Goal: Task Accomplishment & Management: Manage account settings

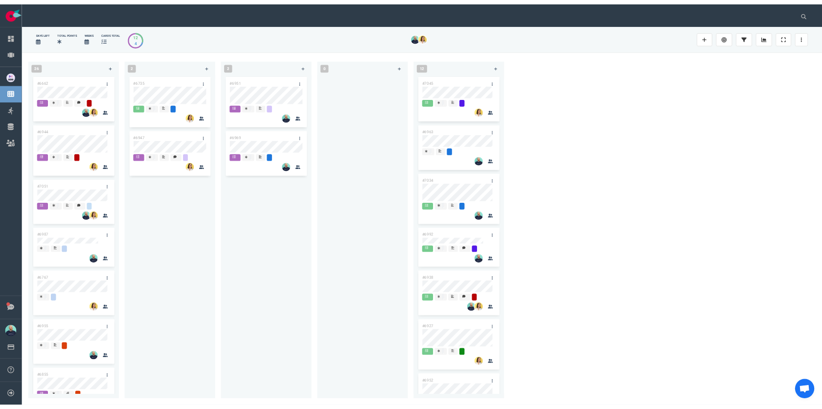
scroll to position [1297, 0]
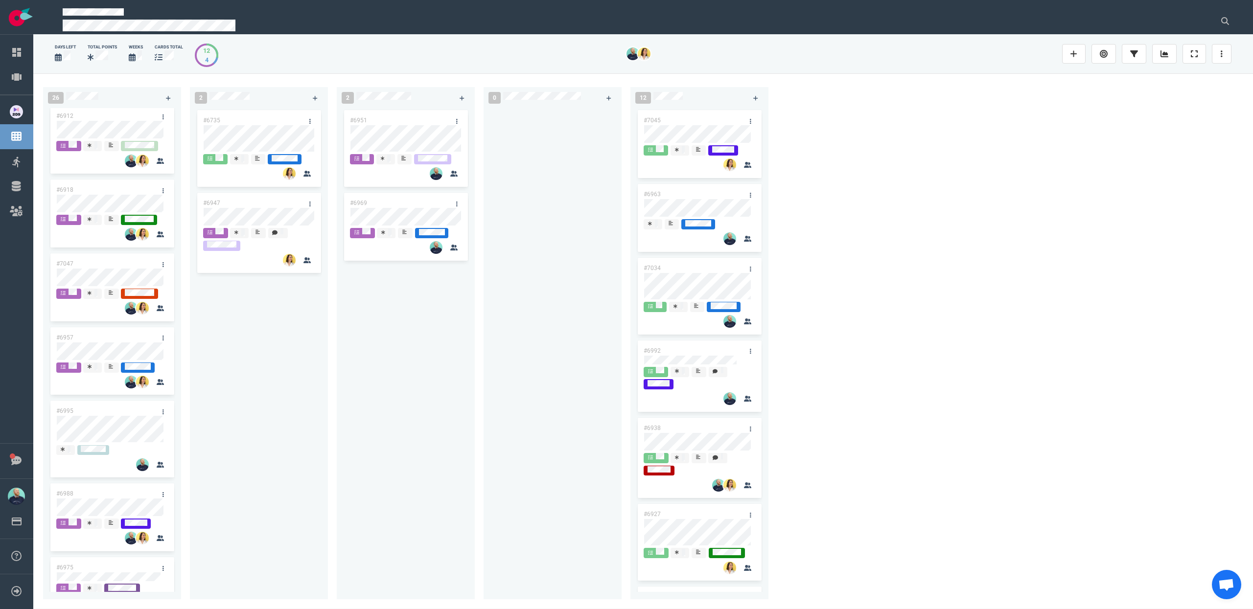
click at [417, 506] on div "#6951 #6969" at bounding box center [406, 348] width 126 height 480
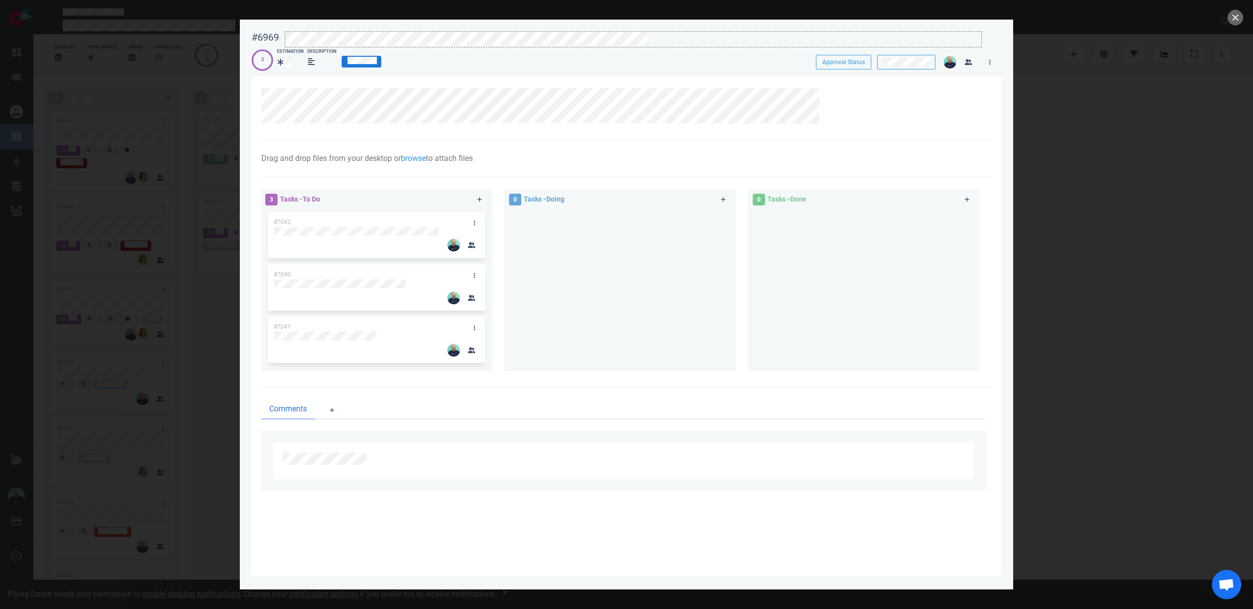
click at [654, 46] on div at bounding box center [633, 46] width 696 height 1
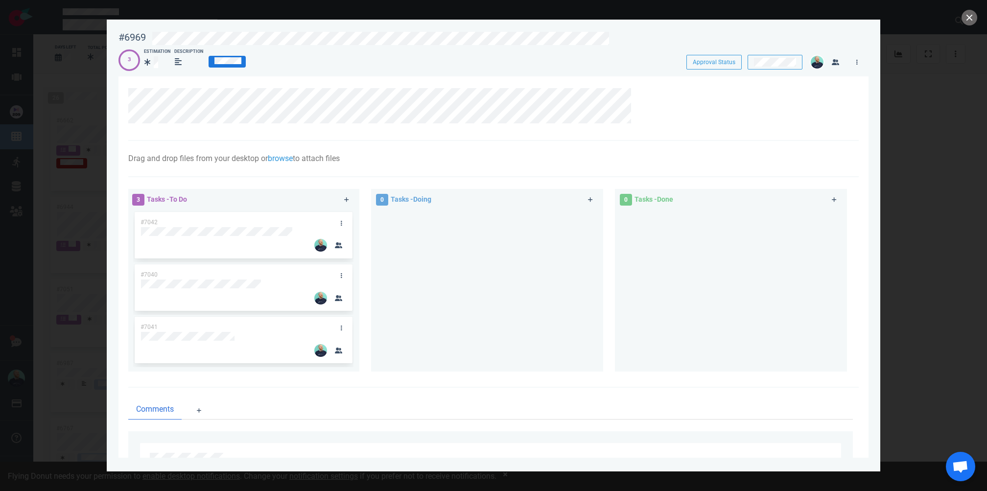
click at [515, 308] on div at bounding box center [487, 287] width 220 height 154
click at [967, 20] on button "close" at bounding box center [969, 18] width 16 height 16
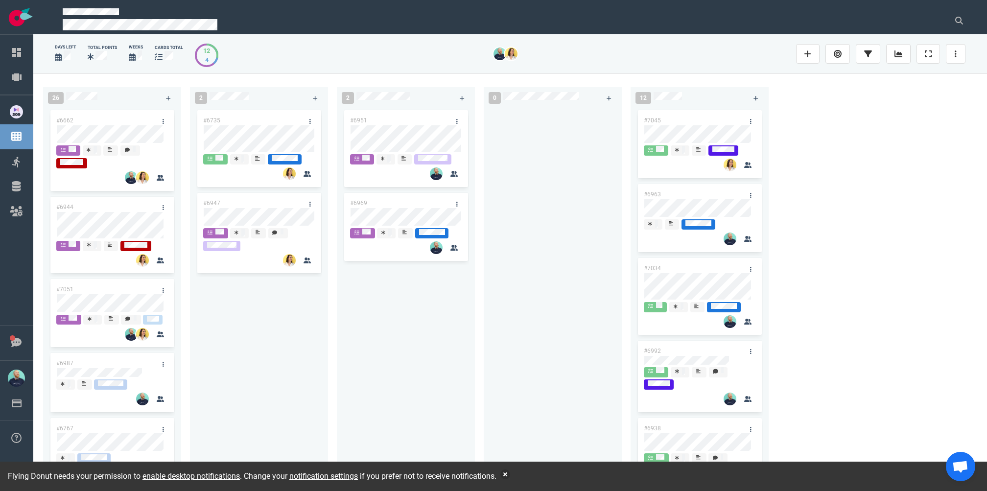
click at [568, 256] on div at bounding box center [553, 289] width 126 height 362
click at [466, 309] on div "#6951 #6969" at bounding box center [406, 289] width 126 height 362
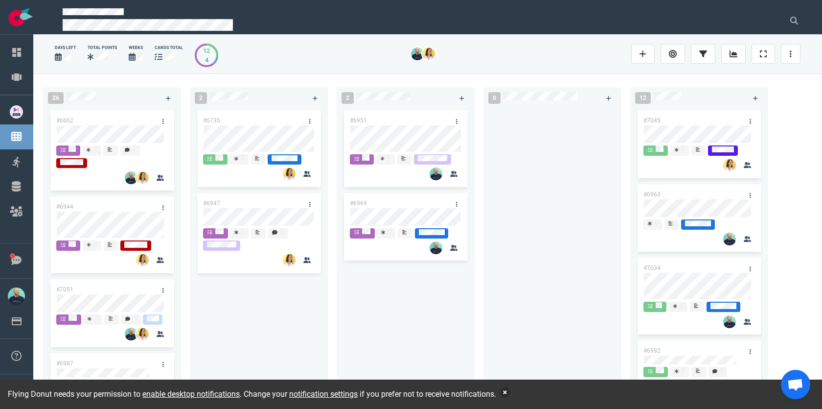
click at [510, 388] on button "button" at bounding box center [505, 392] width 10 height 10
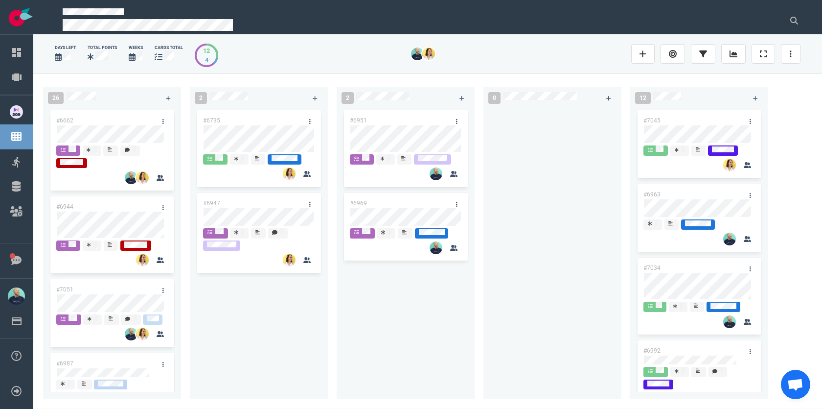
click at [351, 305] on div "#6951 #6969" at bounding box center [406, 248] width 126 height 280
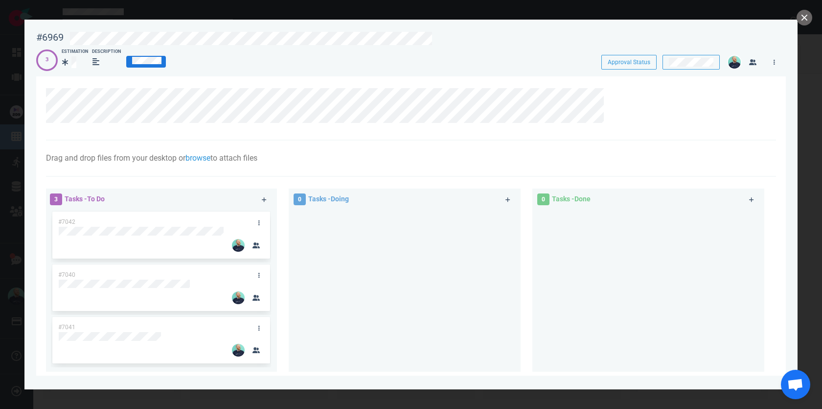
click at [449, 50] on div "3 Estimation Description" at bounding box center [310, 59] width 548 height 23
click at [446, 46] on div at bounding box center [418, 46] width 696 height 1
click at [810, 16] on button "close" at bounding box center [805, 18] width 16 height 16
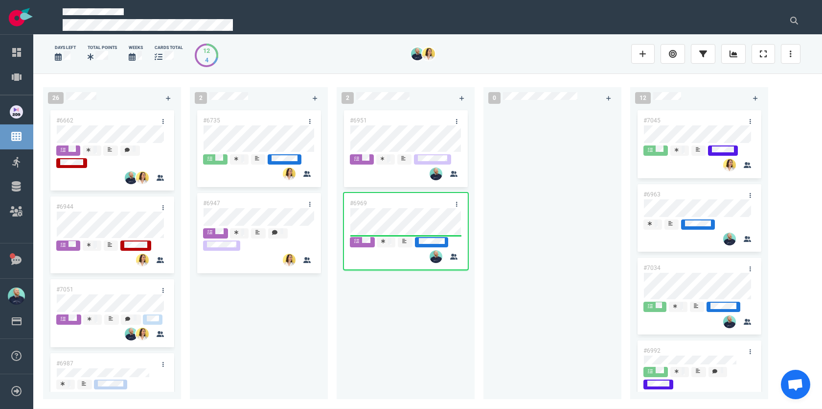
click at [524, 304] on div at bounding box center [553, 248] width 126 height 280
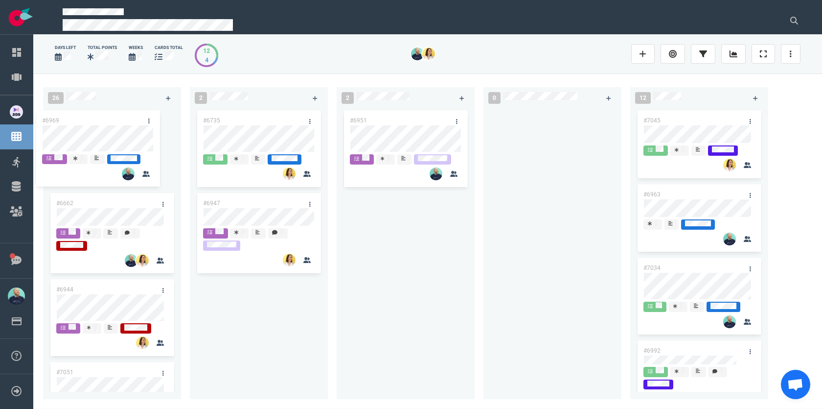
drag, startPoint x: 332, startPoint y: 186, endPoint x: 92, endPoint y: 123, distance: 248.3
click at [92, 123] on div "26 #6662 #6944 #7051 #6987 #6767 #6955 #6855 #6985 #7069 #6901 #7008 #6889 2 #6…" at bounding box center [427, 240] width 789 height 335
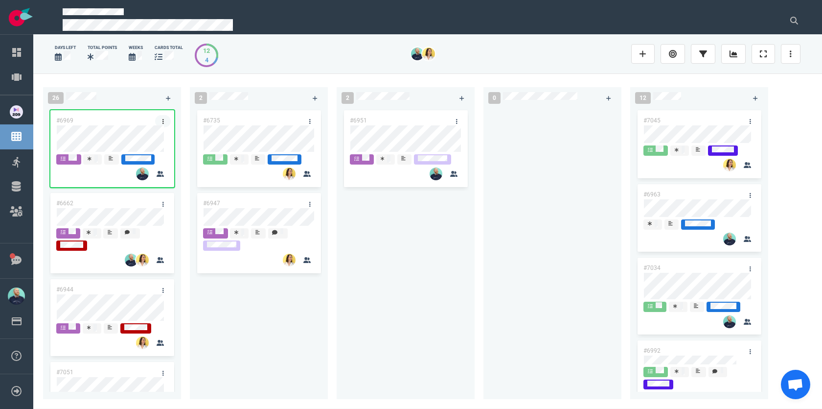
click at [156, 123] on link at bounding box center [163, 121] width 16 height 12
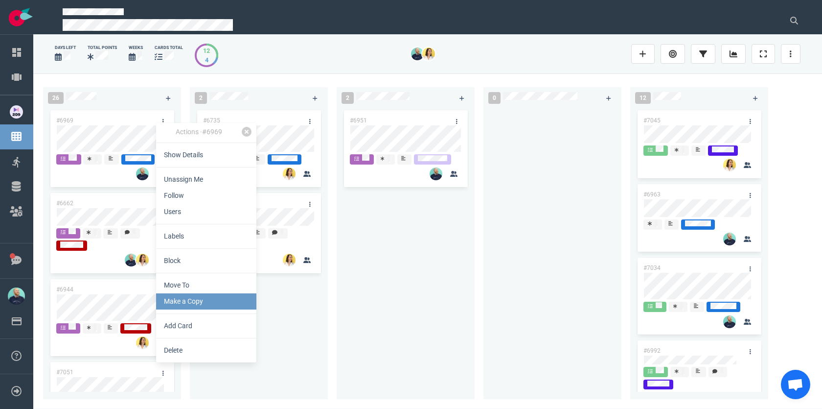
click at [179, 302] on link "Make a Copy" at bounding box center [206, 301] width 100 height 16
select select "sprint"
select select "after"
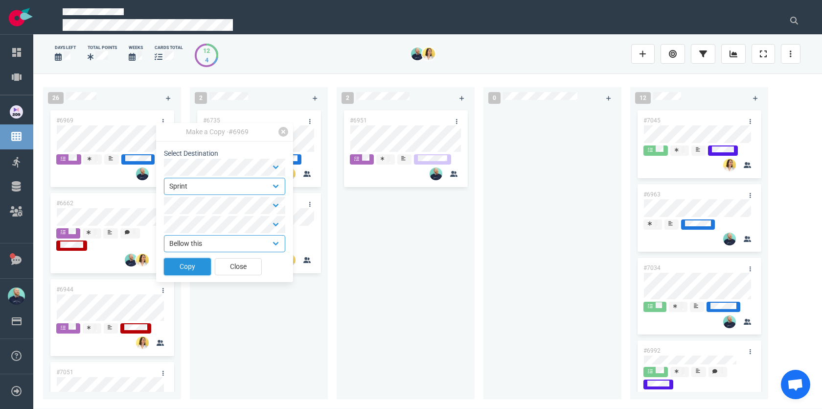
click at [198, 264] on button "Copy" at bounding box center [187, 266] width 47 height 17
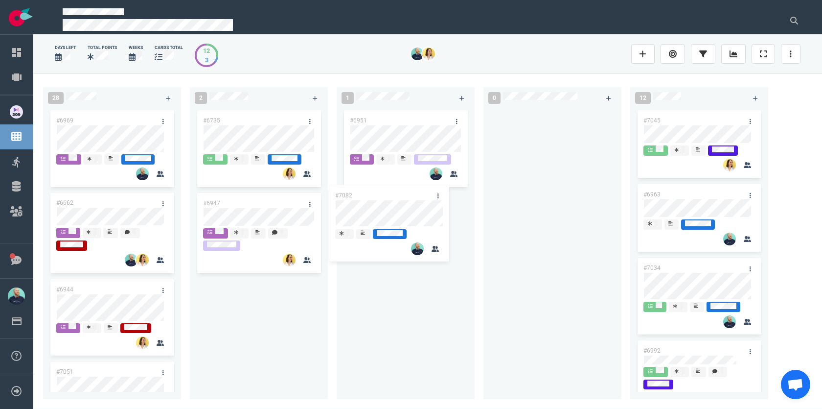
click at [379, 206] on div "28 #6969 #7082 #6662 #6944 #7051 #6987 #6767 #6955 #6855 #6985 #7069 #6901 #700…" at bounding box center [427, 240] width 789 height 335
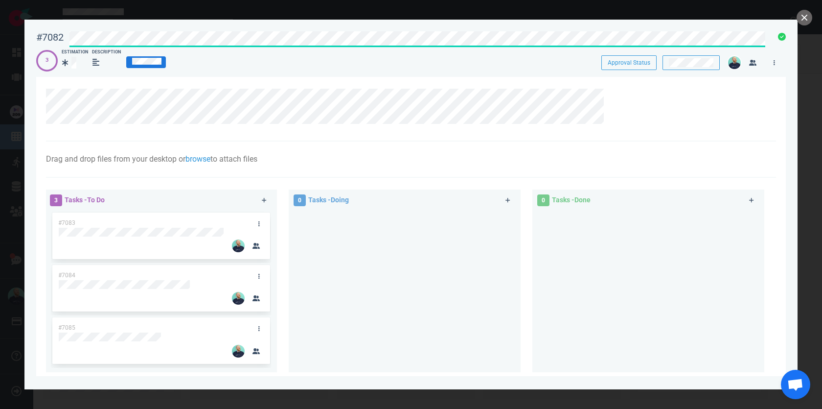
click at [66, 37] on div at bounding box center [415, 36] width 703 height 23
click at [332, 57] on div "#7082 Approval Status 3 Estimation Description Approval Status" at bounding box center [411, 47] width 750 height 44
click at [261, 220] on link at bounding box center [259, 223] width 16 height 12
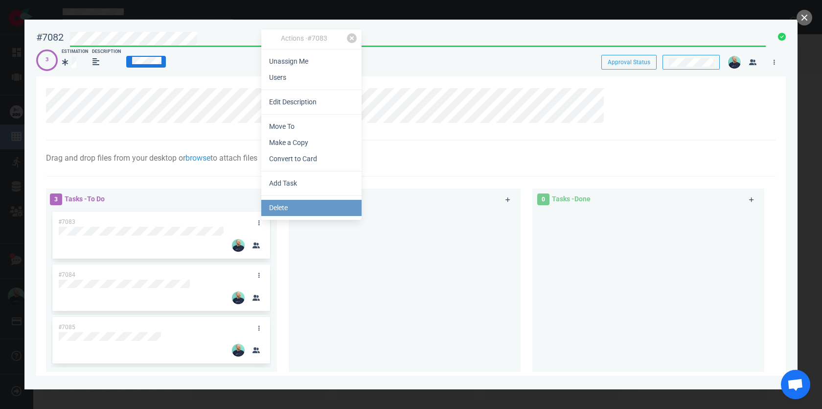
click at [285, 210] on link "Delete" at bounding box center [311, 208] width 100 height 16
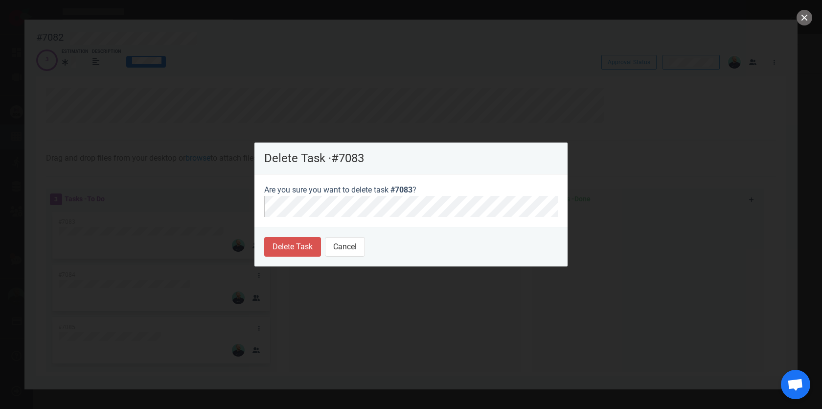
click at [281, 234] on footer "Delete Task Cancel" at bounding box center [411, 247] width 313 height 40
click at [280, 244] on button "Delete Task" at bounding box center [292, 247] width 57 height 20
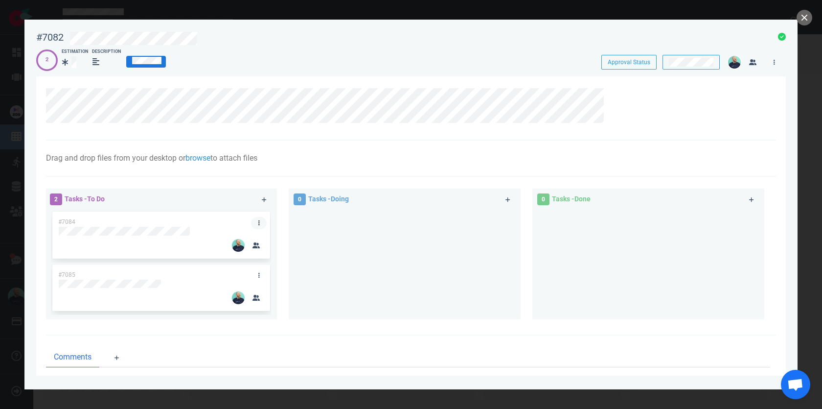
click at [258, 224] on icon at bounding box center [258, 222] width 1 height 5
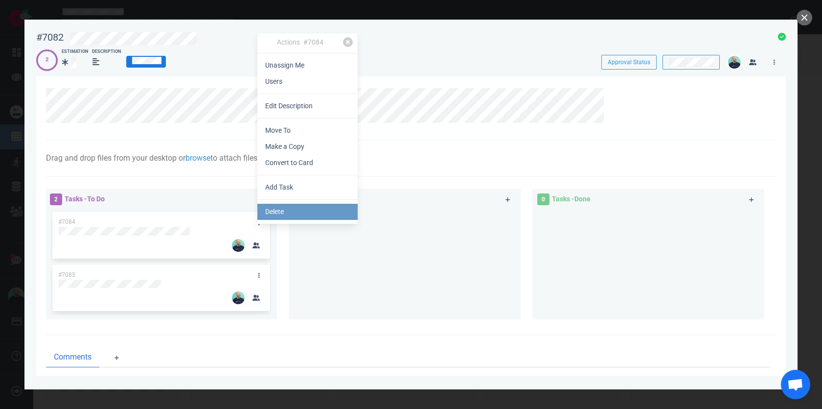
click at [275, 211] on link "Delete" at bounding box center [307, 212] width 100 height 16
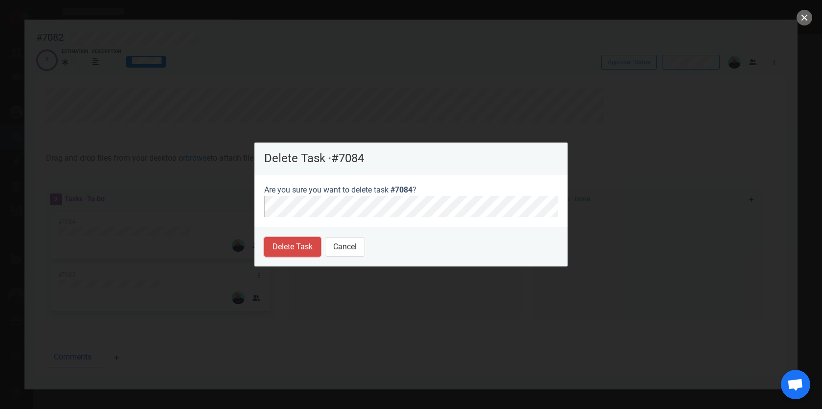
click at [279, 251] on button "Delete Task" at bounding box center [292, 247] width 57 height 20
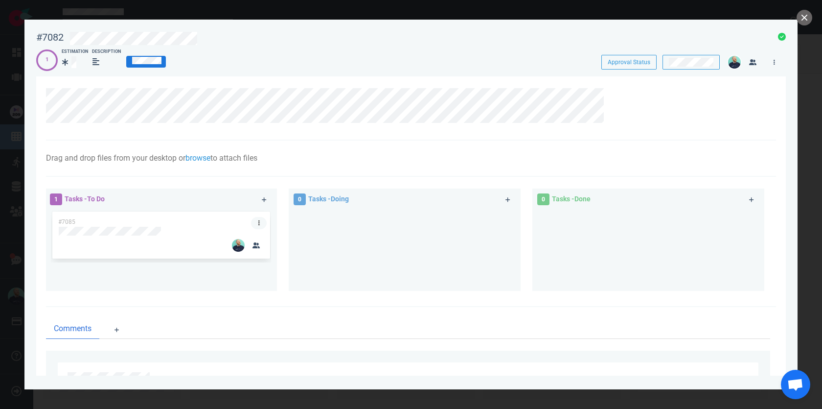
click at [257, 224] on link at bounding box center [259, 223] width 16 height 12
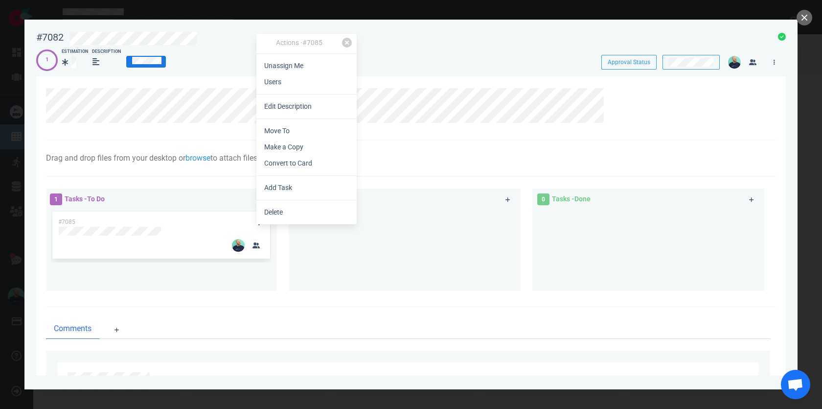
click at [276, 232] on div "1 Tasks - To Do #7085" at bounding box center [167, 241] width 244 height 117
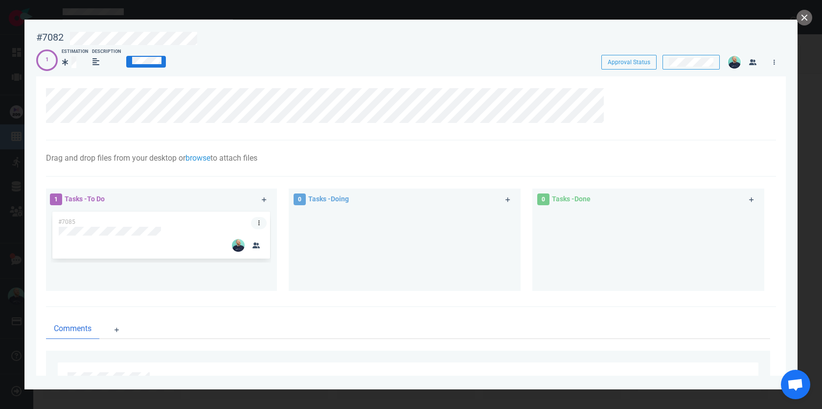
click at [261, 225] on link at bounding box center [259, 223] width 16 height 12
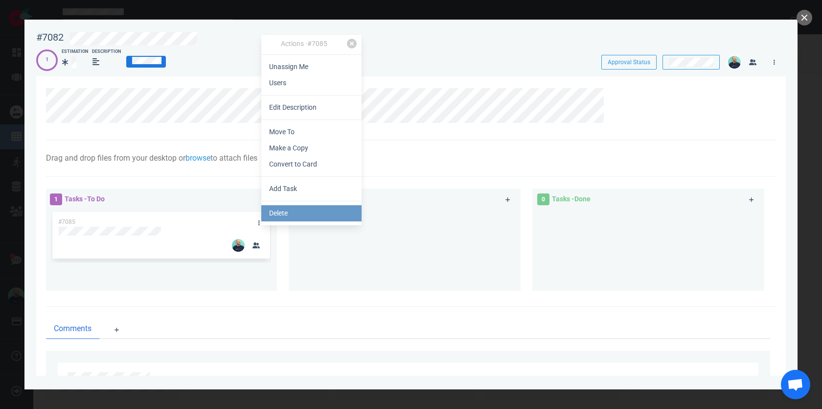
click at [278, 205] on link "Delete" at bounding box center [311, 213] width 100 height 16
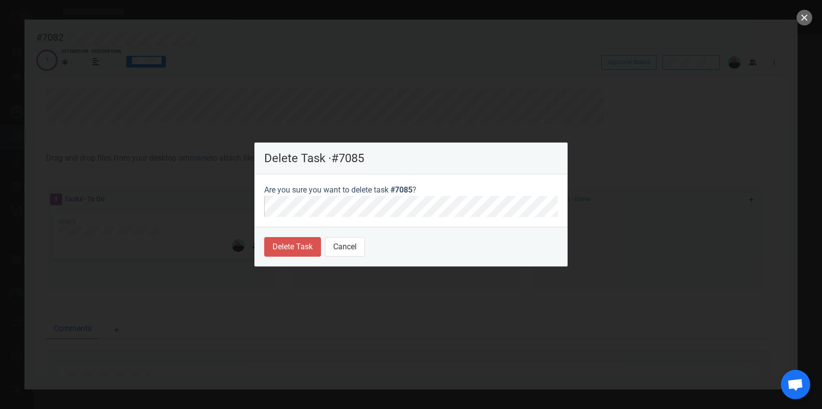
click at [286, 235] on footer "Delete Task Cancel" at bounding box center [411, 247] width 313 height 40
click at [285, 245] on button "Delete Task" at bounding box center [292, 247] width 57 height 20
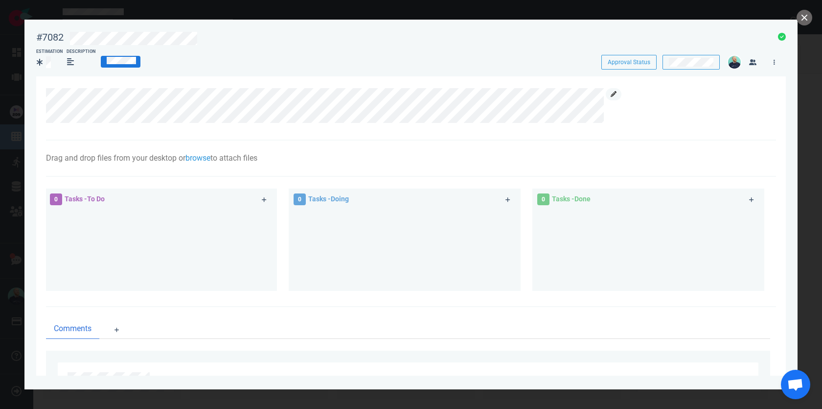
click at [616, 95] on icon at bounding box center [614, 94] width 6 height 6
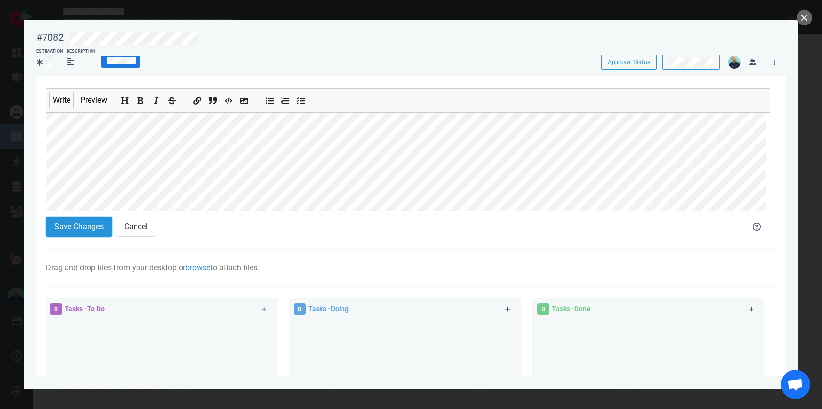
click at [97, 234] on button "Save Changes" at bounding box center [79, 227] width 66 height 20
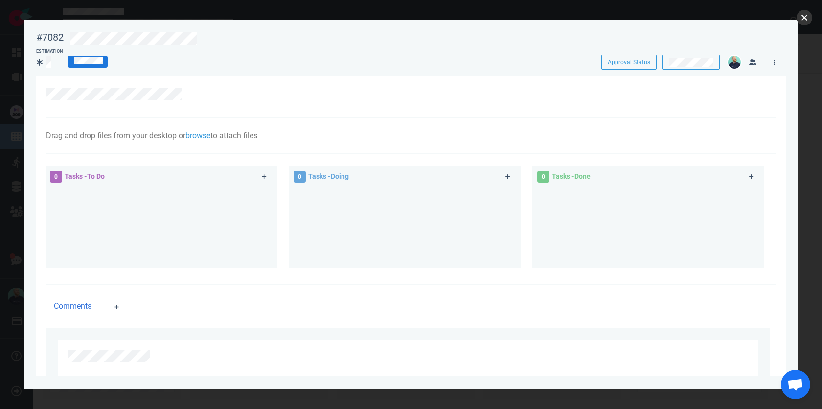
click at [806, 16] on button "close" at bounding box center [805, 18] width 16 height 16
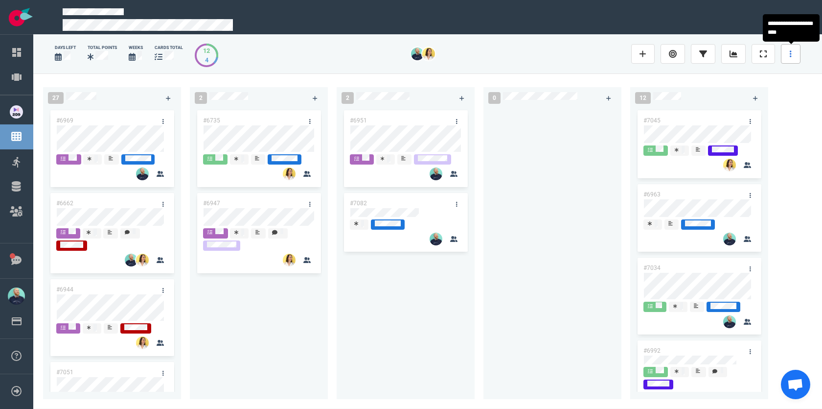
click at [794, 52] on link at bounding box center [791, 54] width 20 height 20
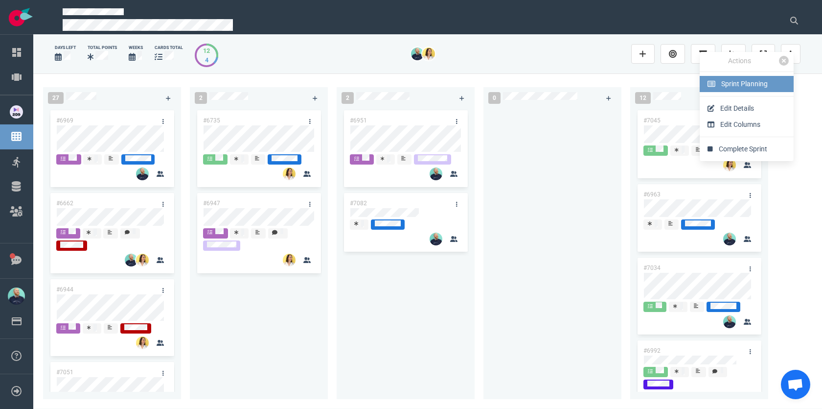
click at [732, 91] on link "Sprint Planning" at bounding box center [747, 84] width 94 height 16
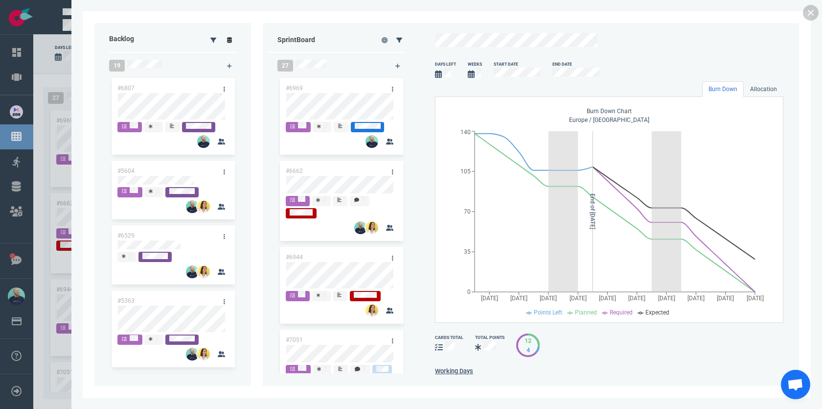
click at [234, 41] on link at bounding box center [230, 40] width 16 height 12
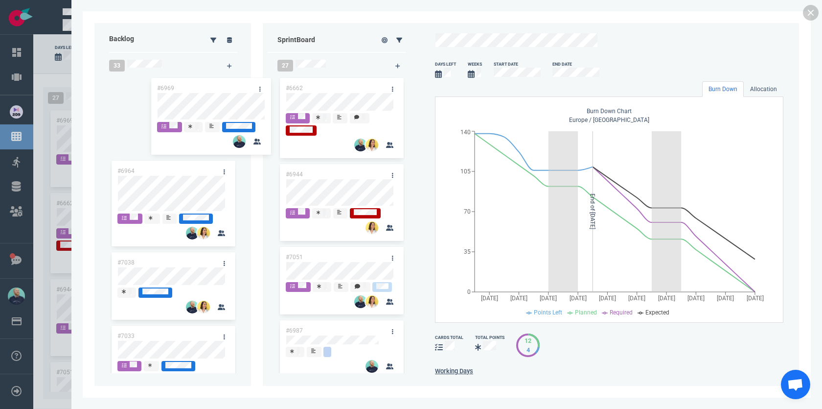
drag, startPoint x: 325, startPoint y: 89, endPoint x: 168, endPoint y: 78, distance: 157.0
click at [168, 78] on div "Backlog 33 #6964 #7038 #7033 #6585 #6651 #6643 #6516 #6468 #6464 #6514 #6512 Sp…" at bounding box center [446, 204] width 705 height 363
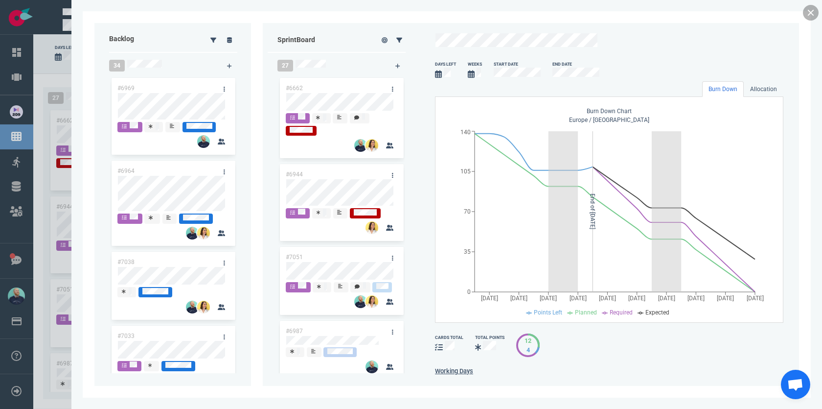
click at [808, 13] on link at bounding box center [811, 13] width 16 height 16
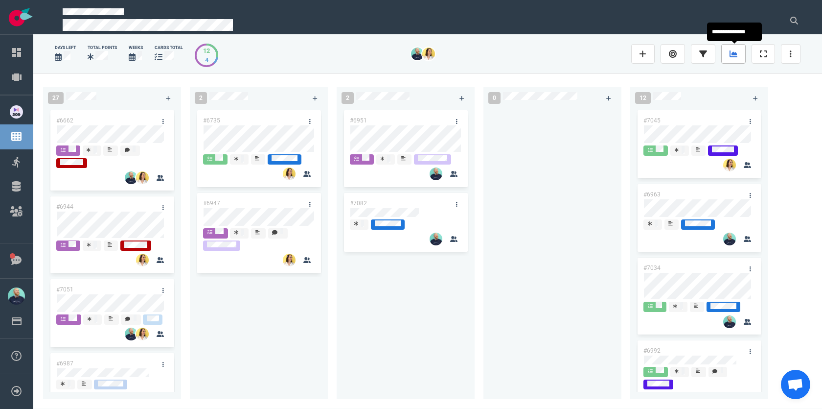
click at [734, 54] on icon at bounding box center [734, 53] width 8 height 7
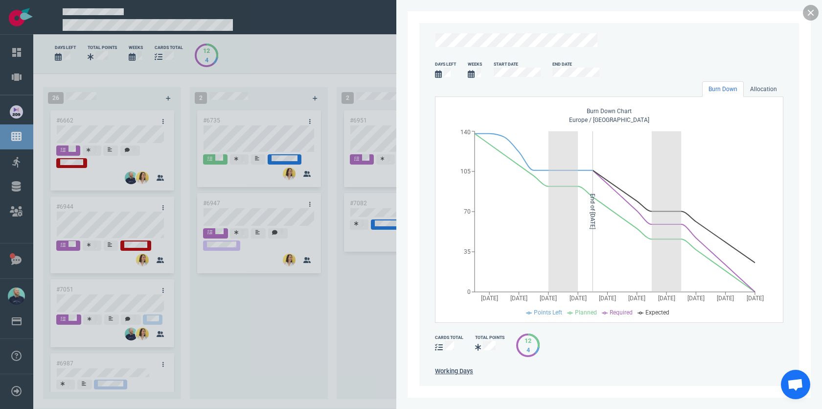
click at [815, 10] on link at bounding box center [811, 13] width 16 height 16
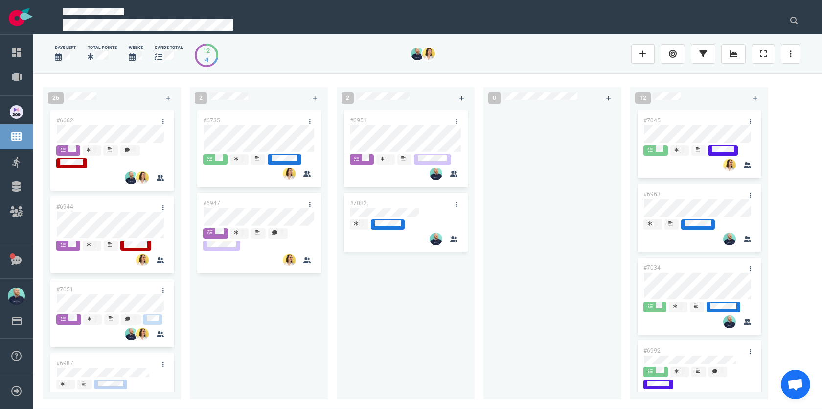
click at [350, 307] on div "#6951 #7082" at bounding box center [406, 248] width 126 height 280
